Goal: Task Accomplishment & Management: Manage account settings

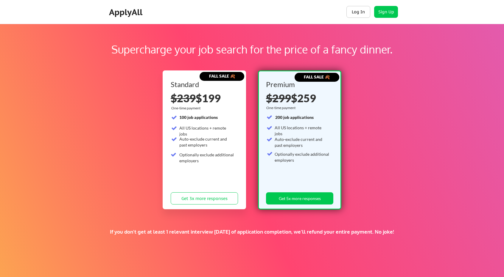
click at [360, 12] on button "Log In" at bounding box center [358, 12] width 24 height 12
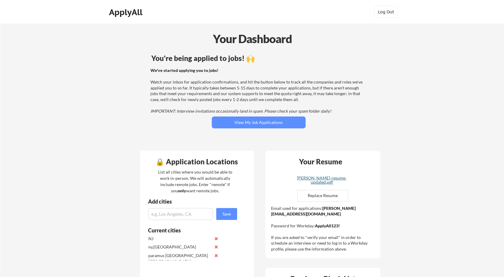
click at [323, 180] on div "arvinder-singh-anand-resume-updated.pdf" at bounding box center [321, 180] width 71 height 8
click at [329, 195] on input "file" at bounding box center [322, 196] width 50 height 11
type input "C:\fakepath\Arvinder S Anand-applyall.pdf"
click at [331, 178] on div "Arvinder S Anand-applyall.pdf" at bounding box center [321, 178] width 71 height 4
click at [279, 120] on button "View My Job Applications" at bounding box center [259, 123] width 94 height 12
